Goal: Navigation & Orientation: Find specific page/section

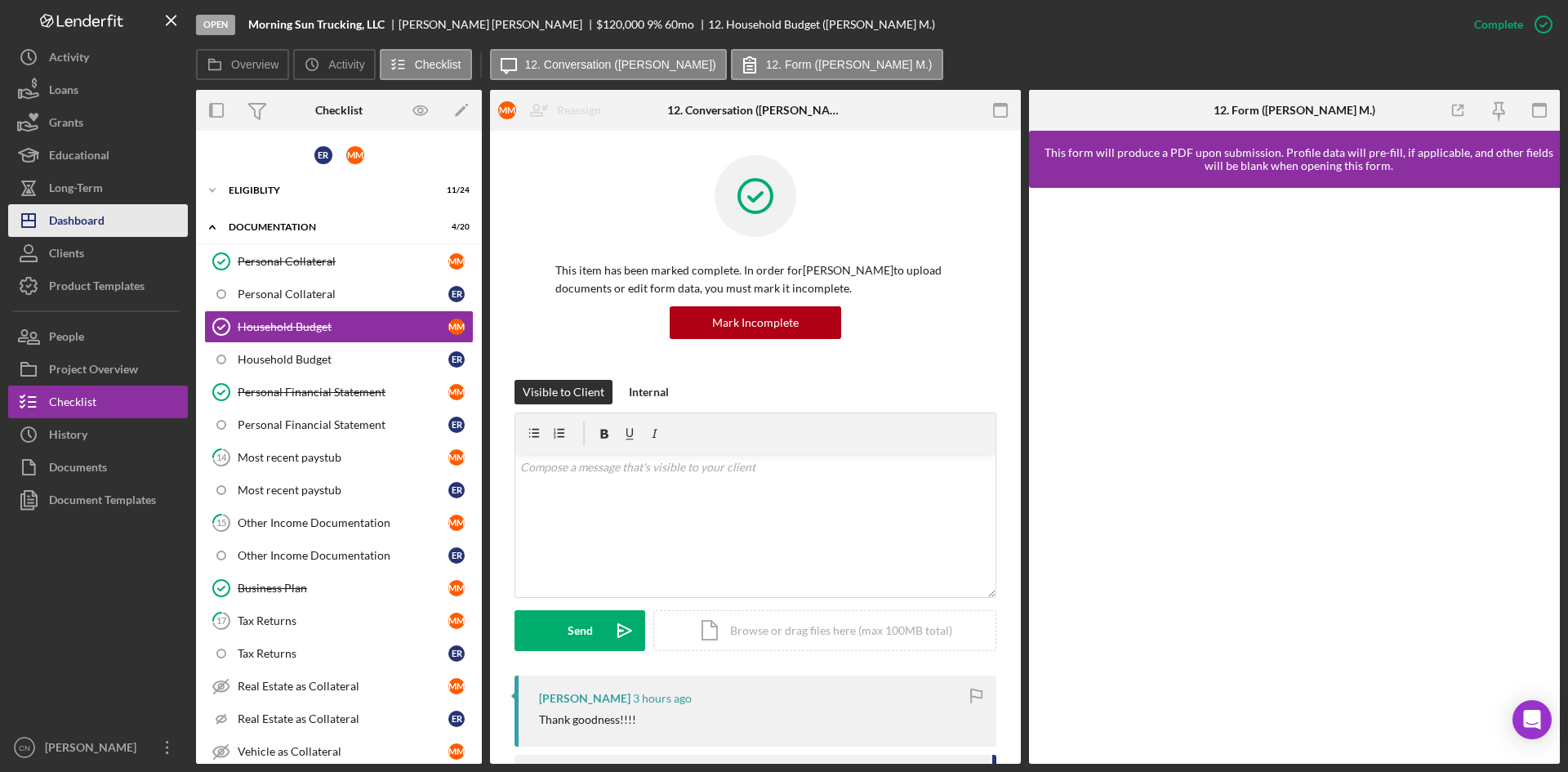
click at [77, 217] on div "Dashboard" at bounding box center [77, 222] width 56 height 37
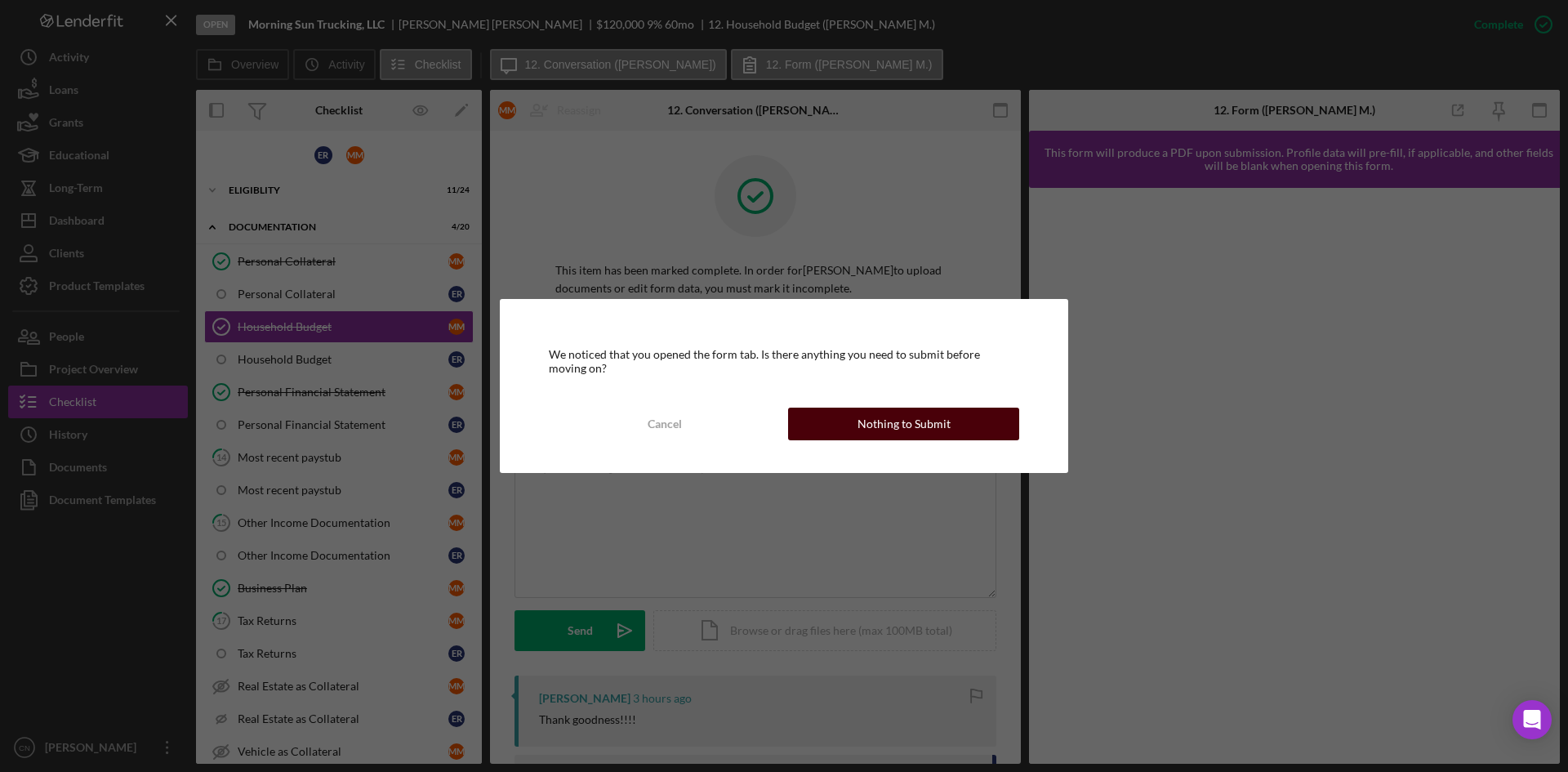
click at [922, 411] on div "Nothing to Submit" at bounding box center [904, 423] width 93 height 32
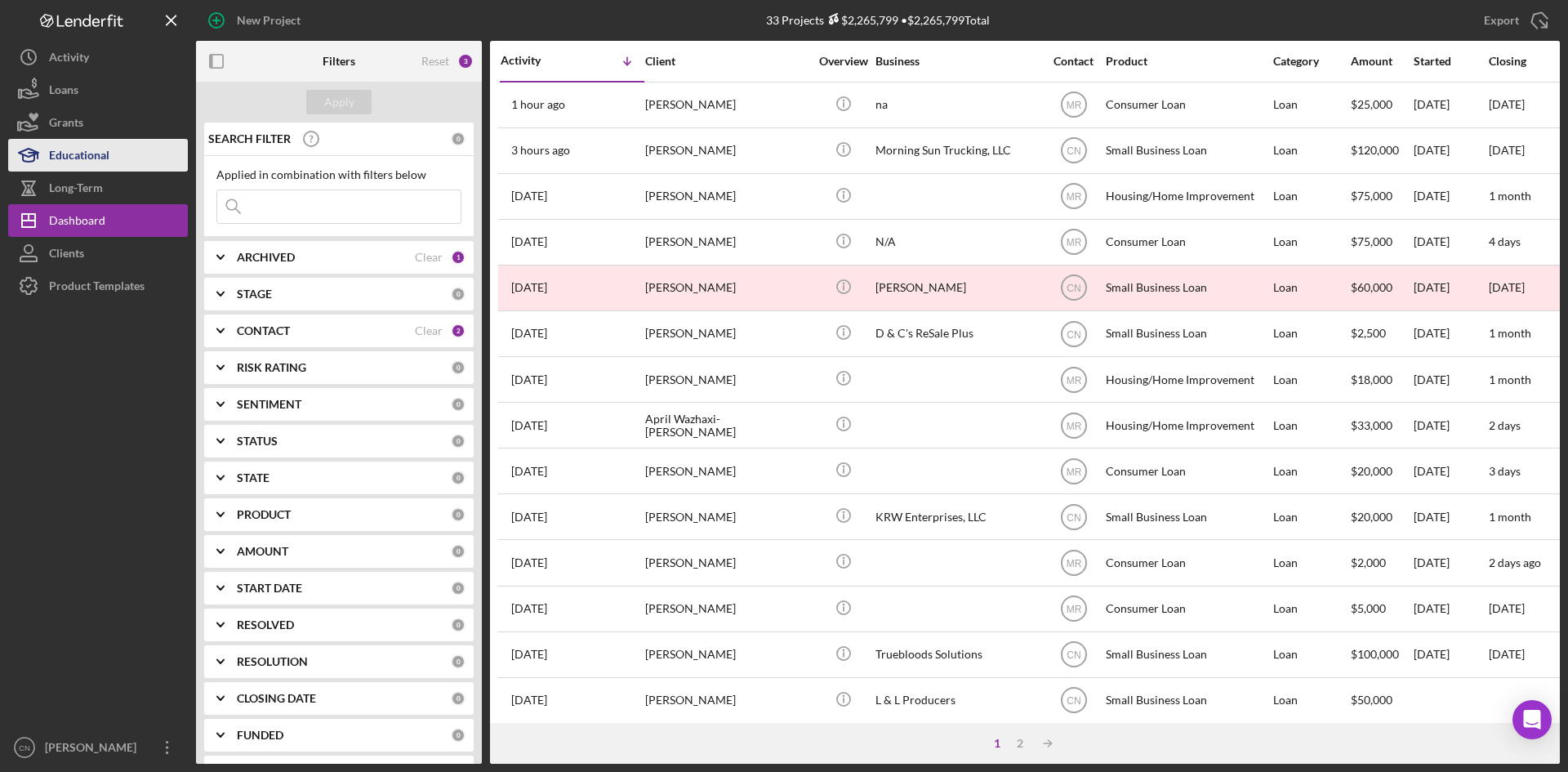
click at [73, 162] on div "Educational" at bounding box center [79, 157] width 61 height 37
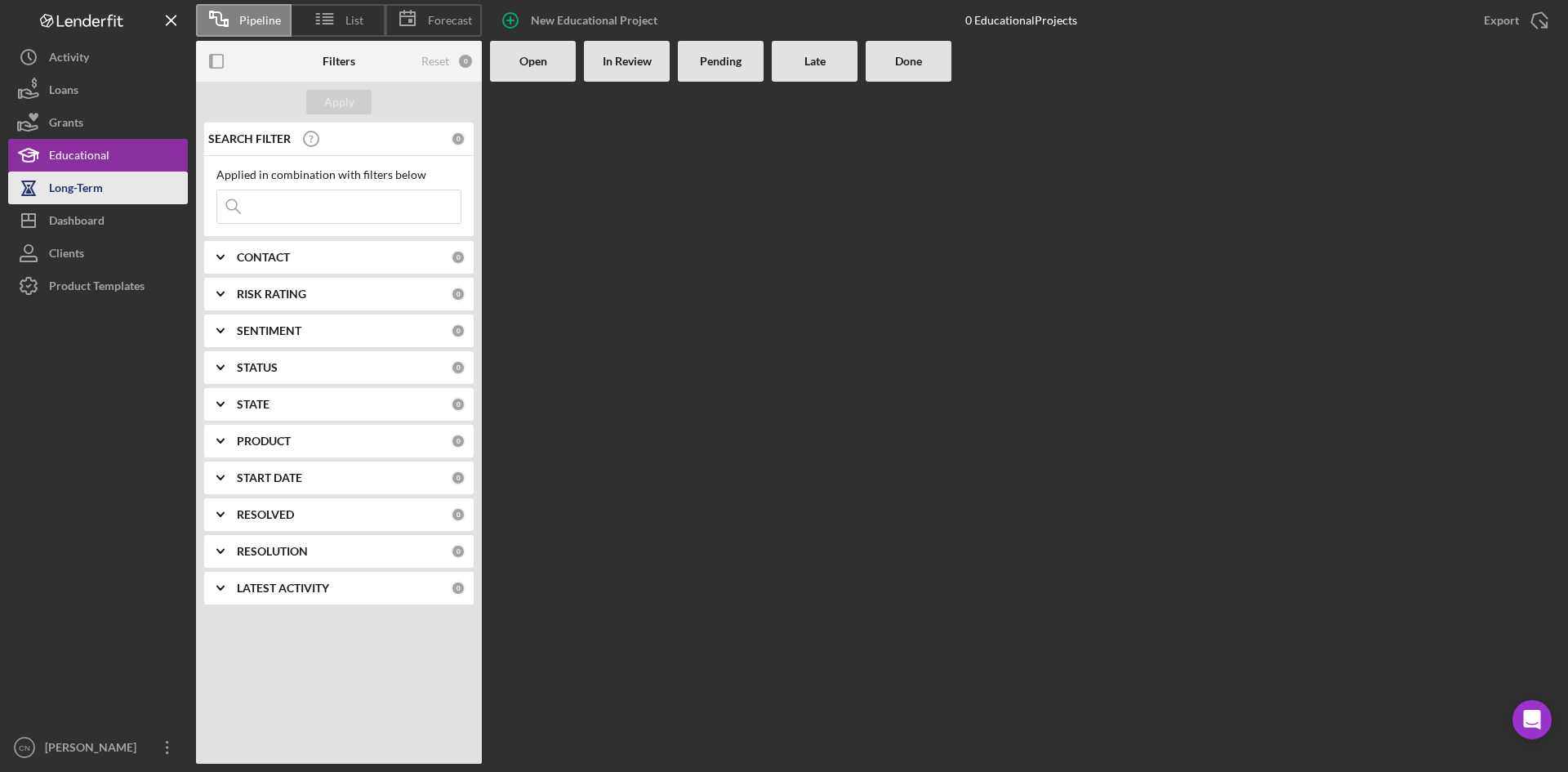
click at [69, 177] on div "Long-Term" at bounding box center [76, 190] width 54 height 37
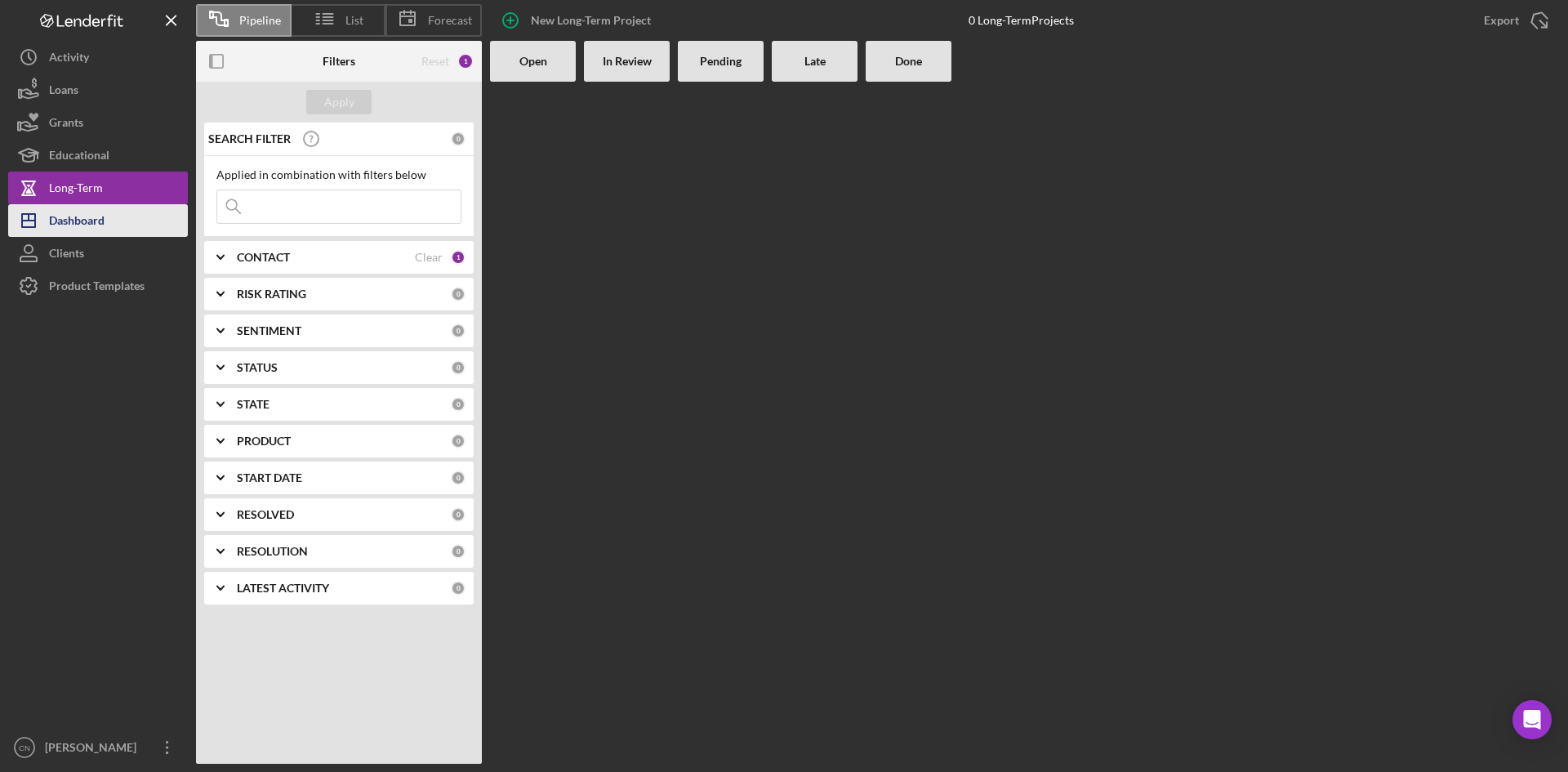
click at [71, 222] on div "Dashboard" at bounding box center [77, 222] width 56 height 37
